Goal: Transaction & Acquisition: Book appointment/travel/reservation

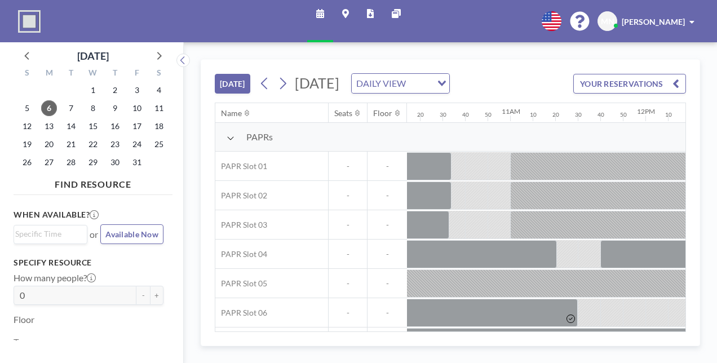
scroll to position [0, 1466]
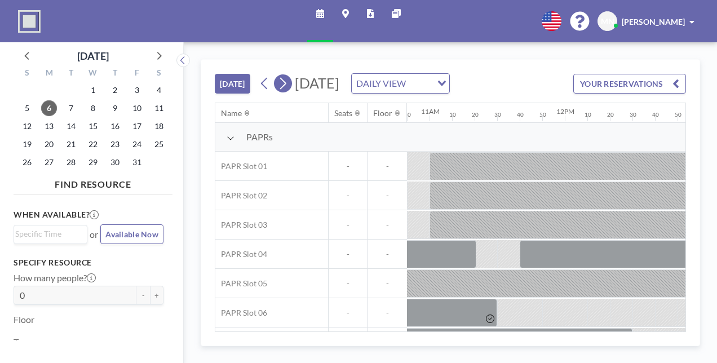
click at [277, 75] on icon at bounding box center [282, 83] width 11 height 17
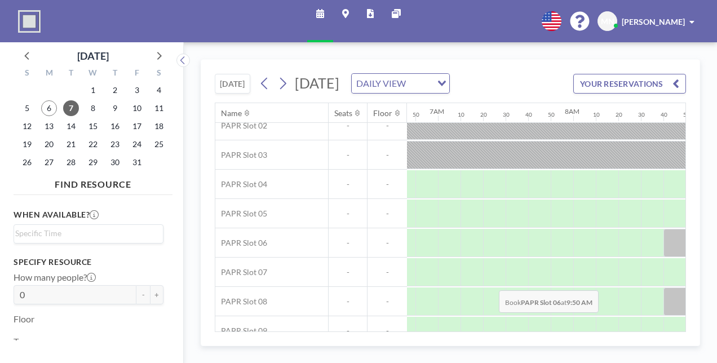
scroll to position [81, 916]
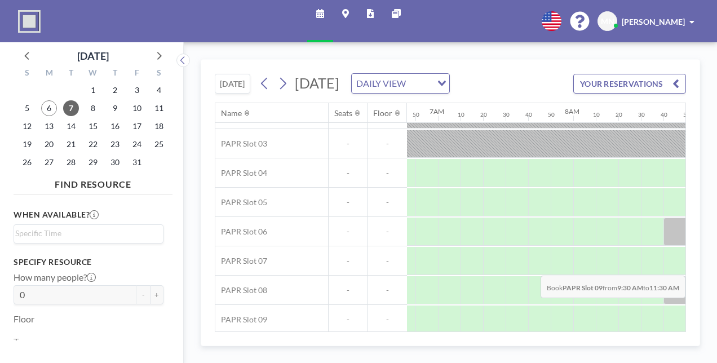
drag, startPoint x: 476, startPoint y: 253, endPoint x: 665, endPoint y: 249, distance: 189.5
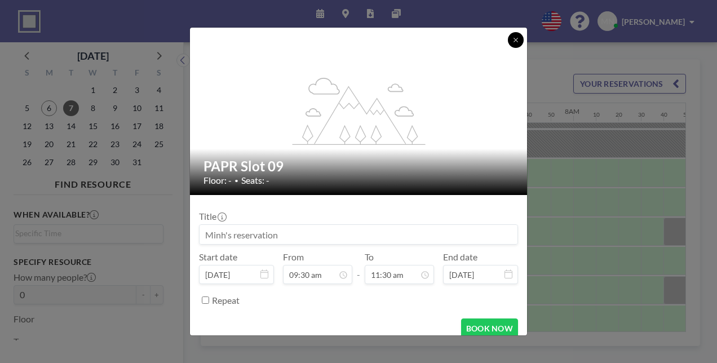
click at [513, 43] on icon at bounding box center [516, 40] width 7 height 7
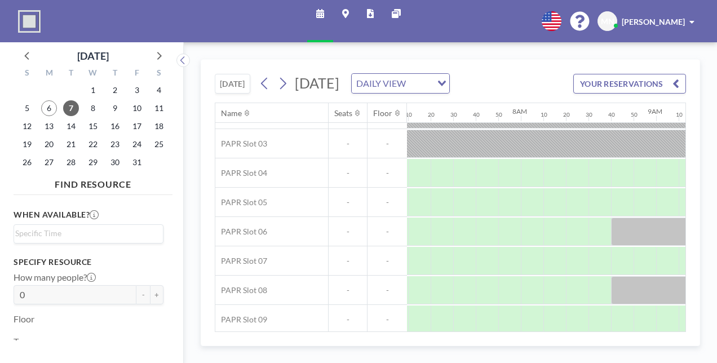
scroll to position [81, 1004]
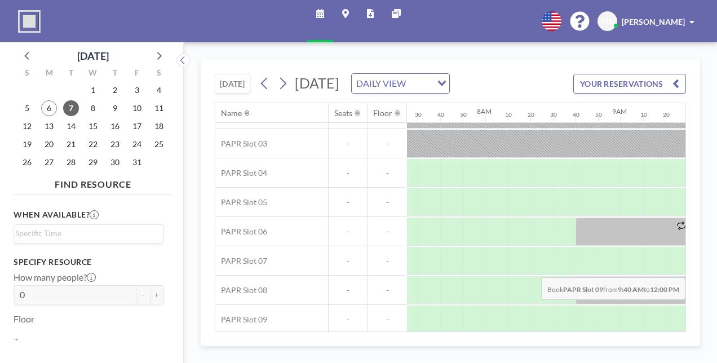
drag, startPoint x: 395, startPoint y: 249, endPoint x: 633, endPoint y: 251, distance: 238.5
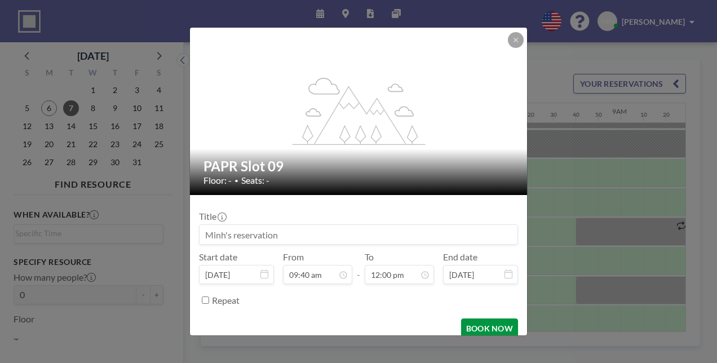
click at [461, 319] on button "BOOK NOW" at bounding box center [489, 329] width 57 height 20
